Goal: Information Seeking & Learning: Learn about a topic

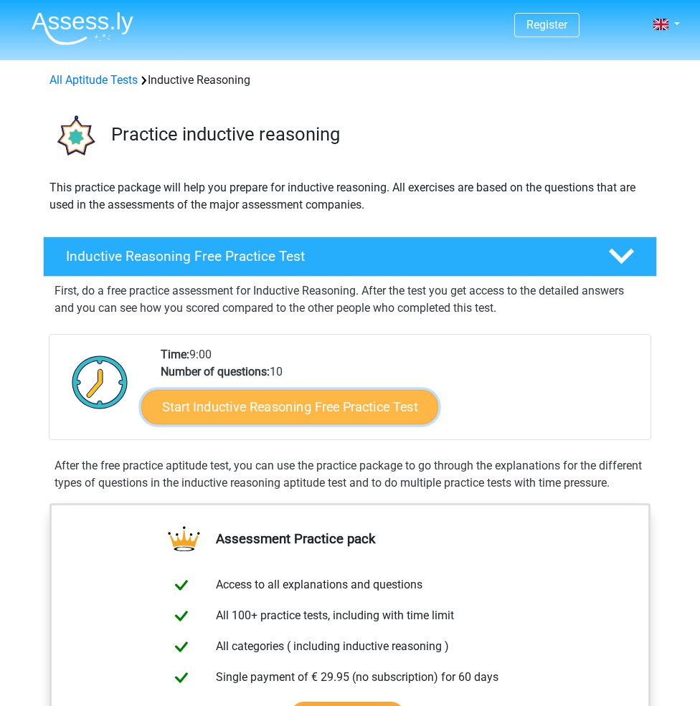
click at [318, 402] on link "Start Inductive Reasoning Free Practice Test" at bounding box center [289, 406] width 297 height 34
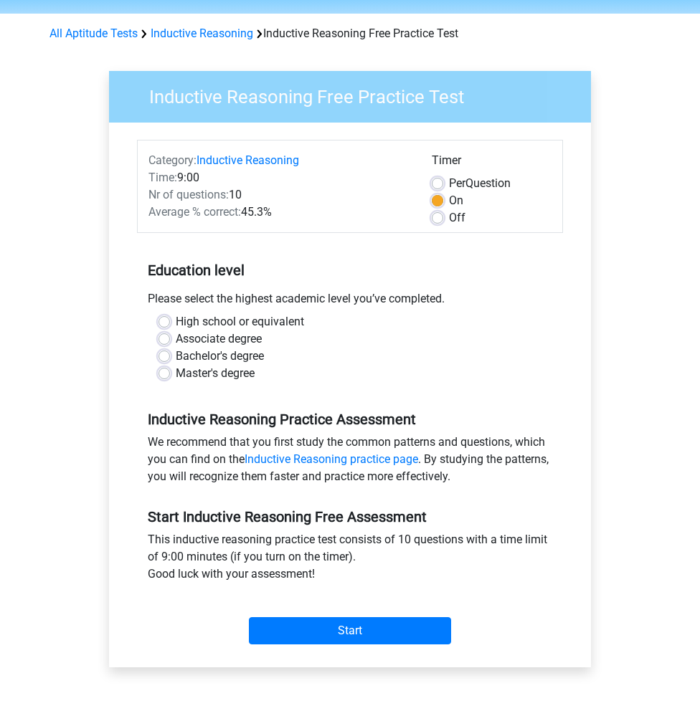
scroll to position [72, 0]
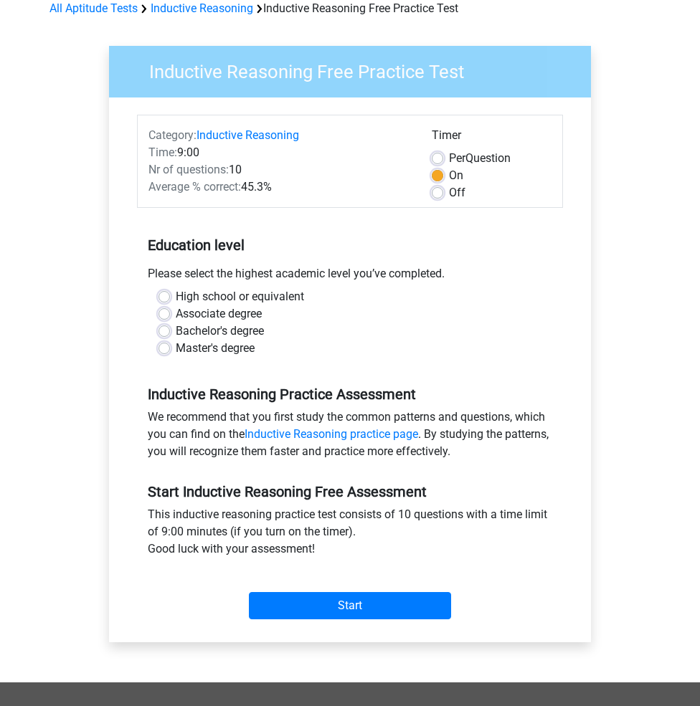
click at [176, 298] on label "High school or equivalent" at bounding box center [240, 296] width 128 height 17
click at [166, 298] on input "High school or equivalent" at bounding box center [163, 295] width 11 height 14
radio input "true"
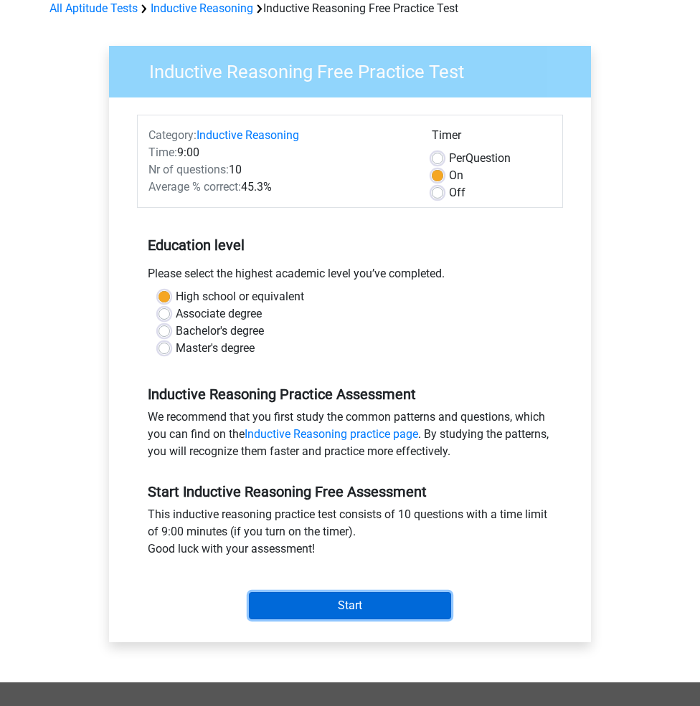
click at [332, 608] on input "Start" at bounding box center [350, 605] width 202 height 27
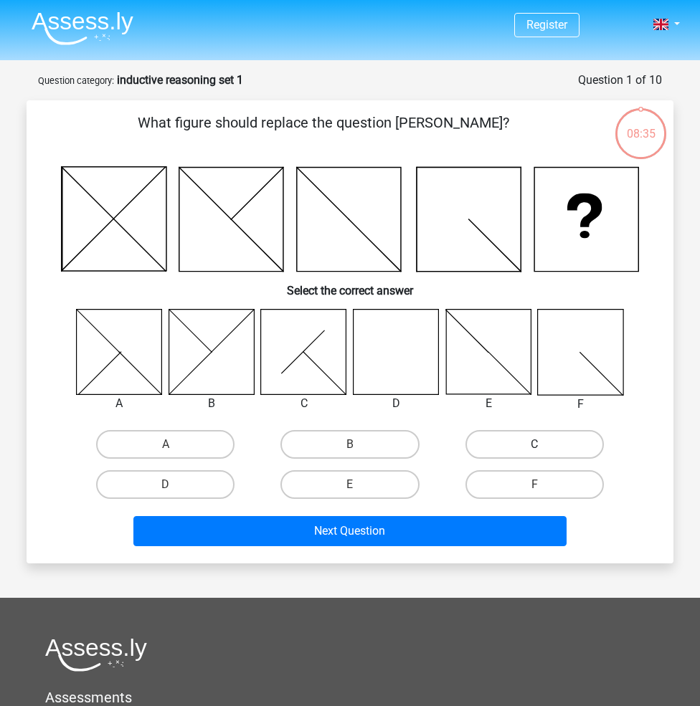
click at [521, 436] on label "C" at bounding box center [534, 444] width 138 height 29
click at [534, 445] on input "C" at bounding box center [538, 449] width 9 height 9
radio input "true"
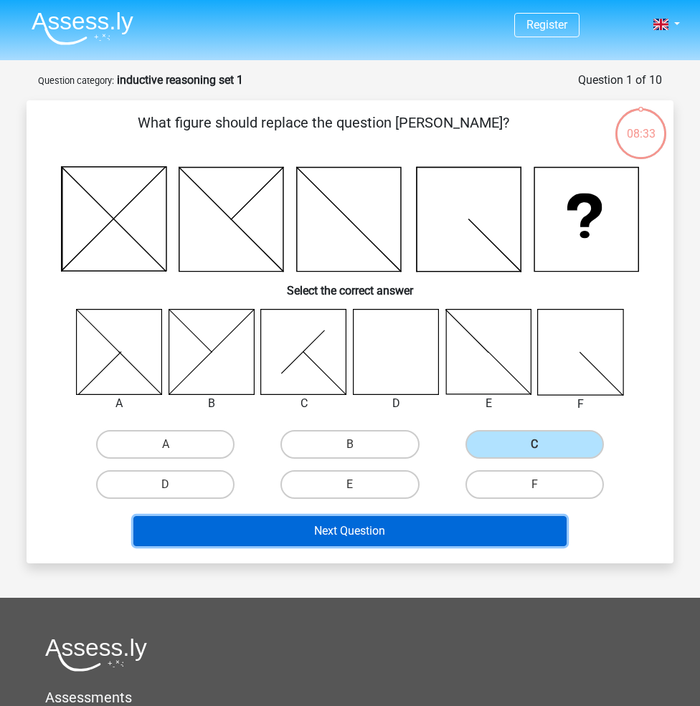
click at [414, 535] on button "Next Question" at bounding box center [350, 531] width 434 height 30
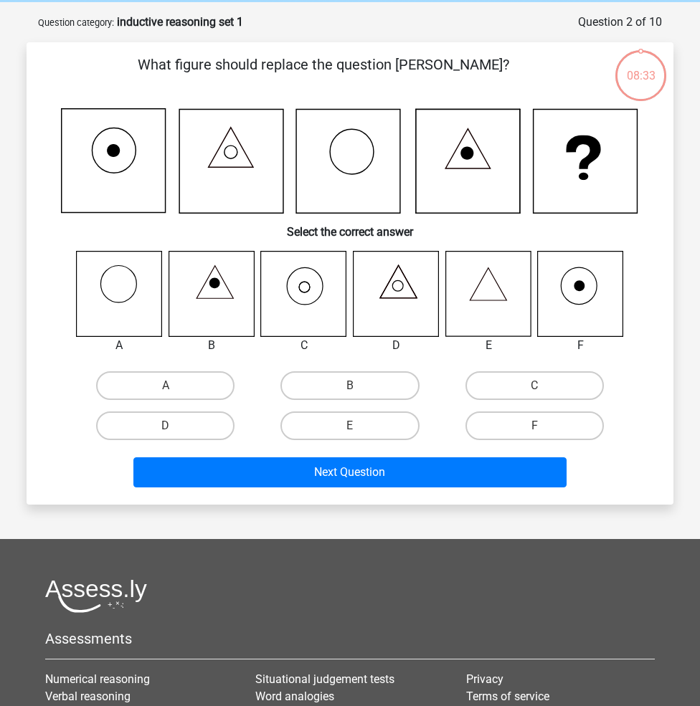
scroll to position [72, 0]
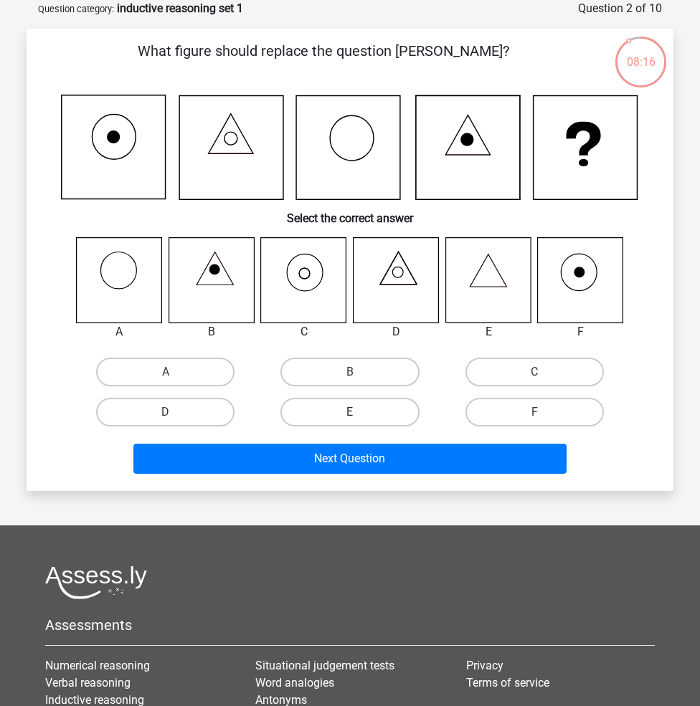
click at [331, 417] on label "E" at bounding box center [349, 412] width 138 height 29
click at [350, 417] on input "E" at bounding box center [354, 416] width 9 height 9
radio input "true"
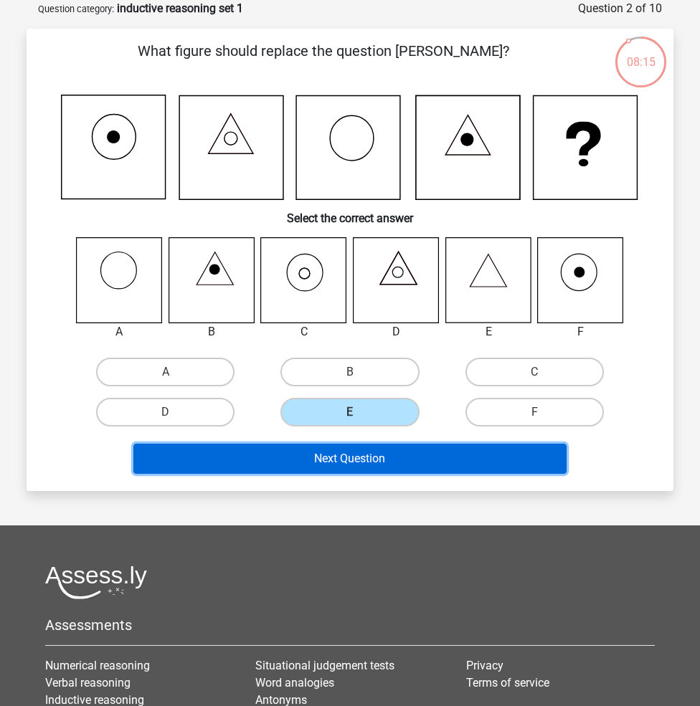
click at [333, 454] on button "Next Question" at bounding box center [350, 459] width 434 height 30
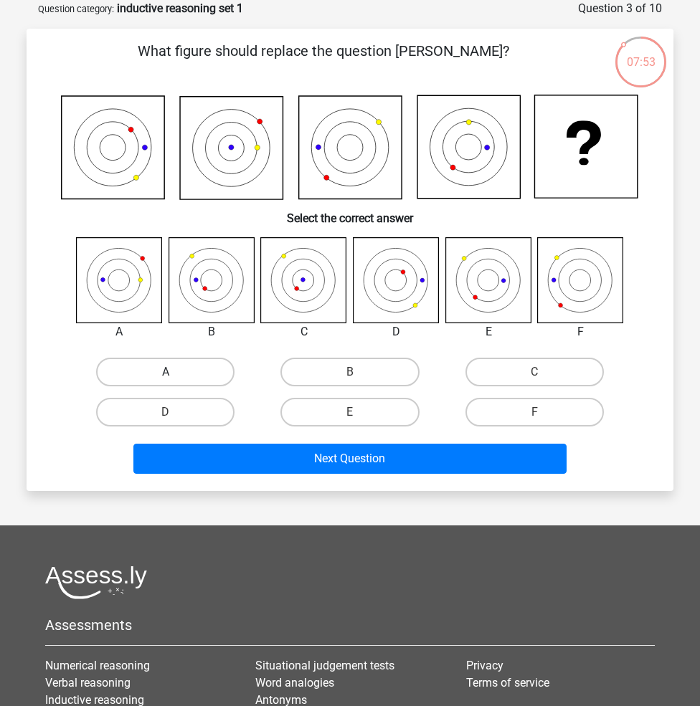
click at [149, 368] on label "A" at bounding box center [165, 372] width 138 height 29
click at [166, 372] on input "A" at bounding box center [170, 376] width 9 height 9
radio input "true"
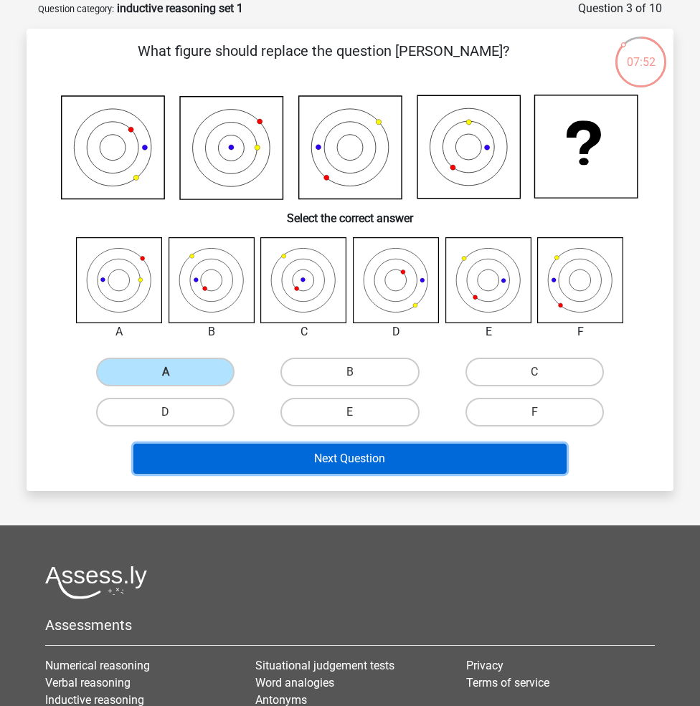
click at [303, 456] on button "Next Question" at bounding box center [350, 459] width 434 height 30
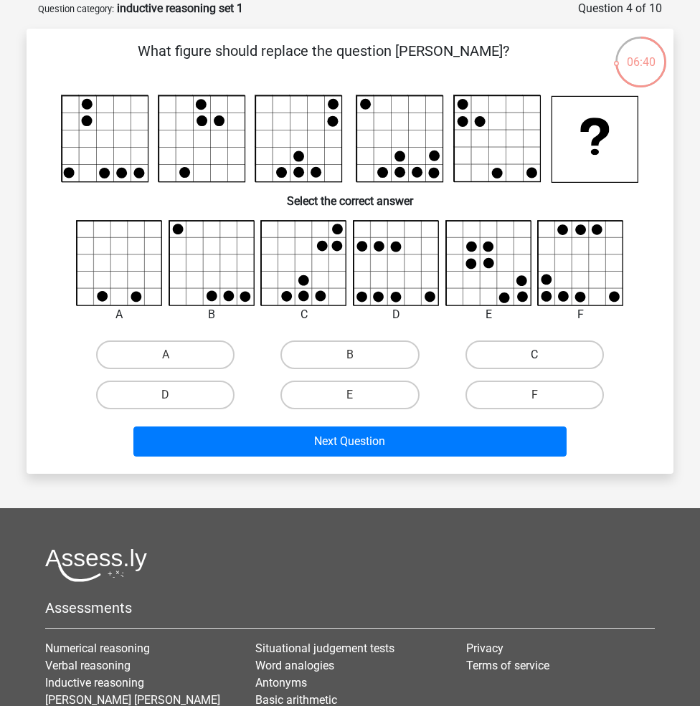
click at [548, 353] on label "C" at bounding box center [534, 355] width 138 height 29
click at [544, 355] on input "C" at bounding box center [538, 359] width 9 height 9
radio input "true"
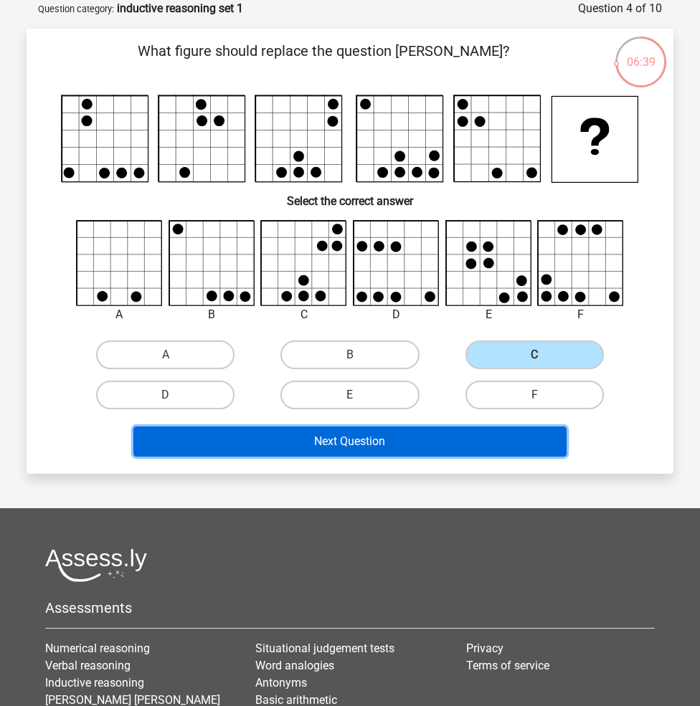
click at [376, 443] on button "Next Question" at bounding box center [350, 442] width 434 height 30
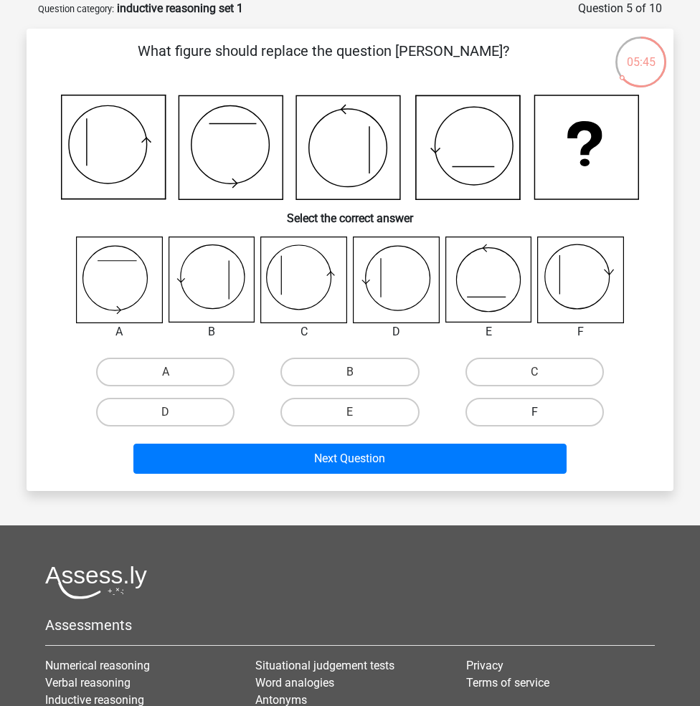
click at [523, 418] on label "F" at bounding box center [534, 412] width 138 height 29
click at [534, 418] on input "F" at bounding box center [538, 416] width 9 height 9
radio input "true"
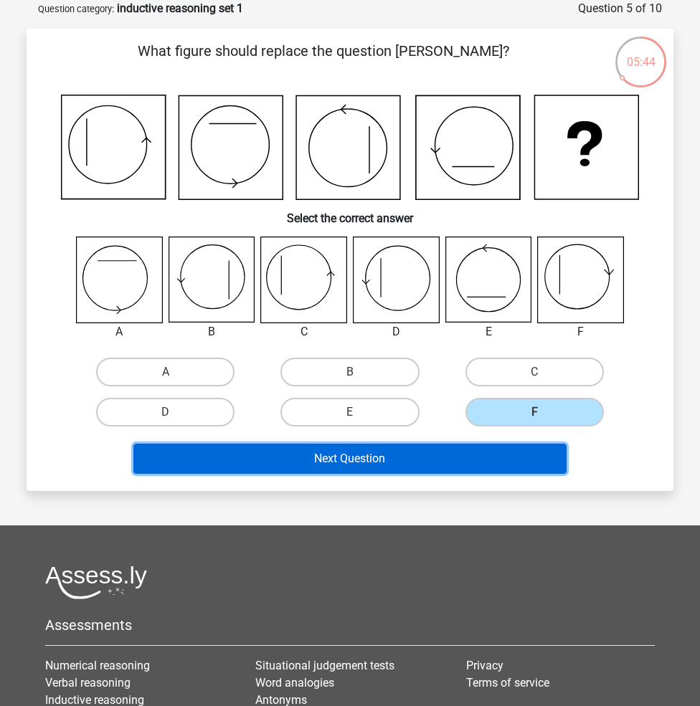
click at [480, 461] on button "Next Question" at bounding box center [350, 459] width 434 height 30
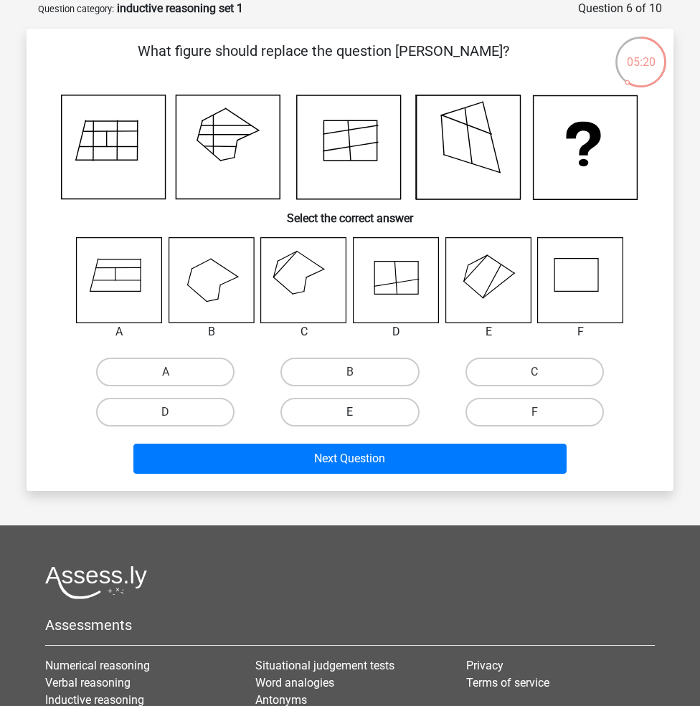
click at [379, 408] on label "E" at bounding box center [349, 412] width 138 height 29
click at [359, 412] on input "E" at bounding box center [354, 416] width 9 height 9
radio input "true"
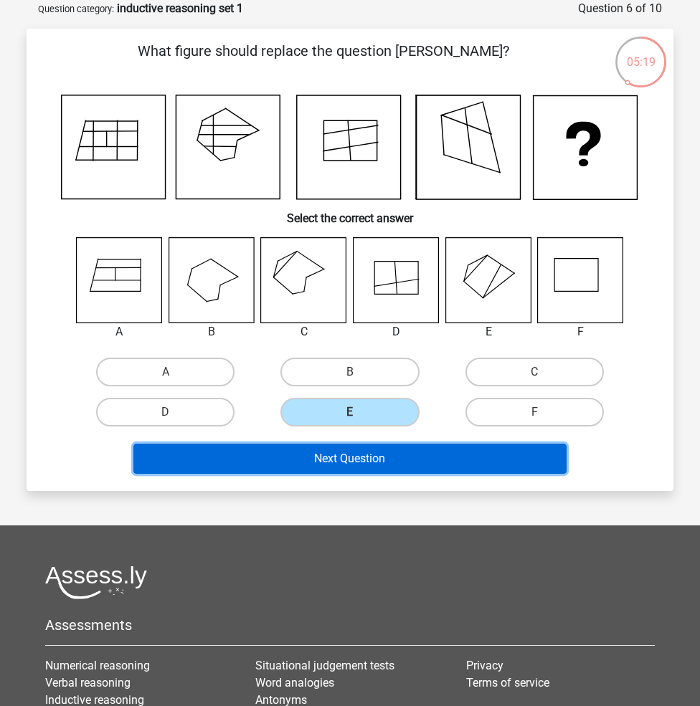
click at [359, 461] on button "Next Question" at bounding box center [350, 459] width 434 height 30
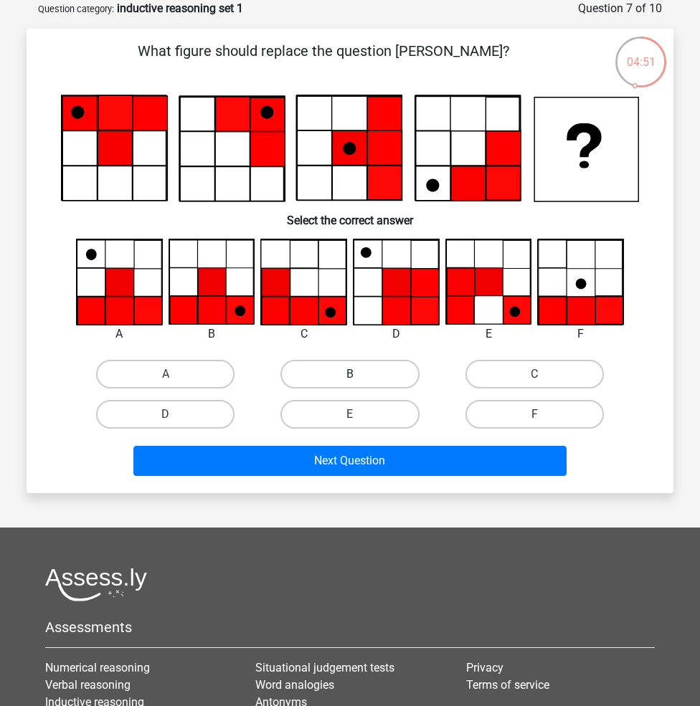
click at [326, 374] on label "B" at bounding box center [349, 374] width 138 height 29
click at [350, 374] on input "B" at bounding box center [354, 378] width 9 height 9
radio input "true"
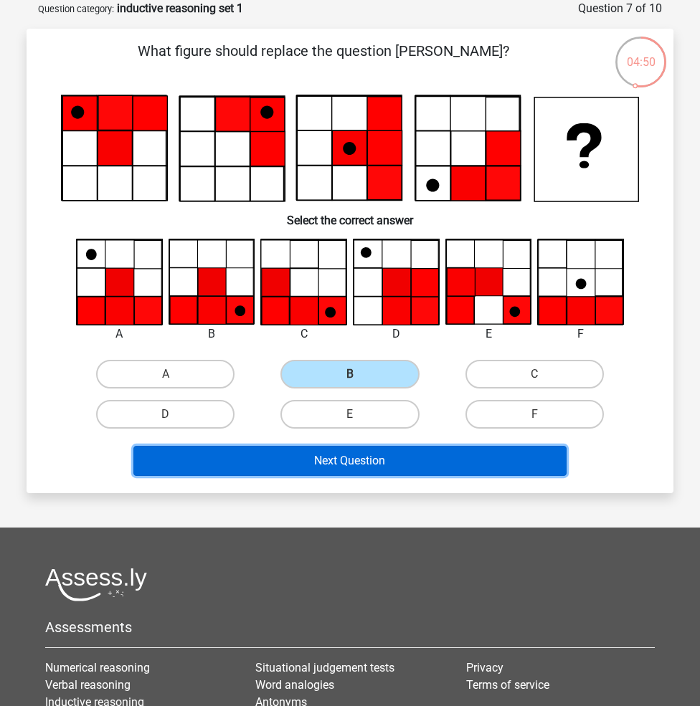
click at [300, 460] on button "Next Question" at bounding box center [350, 461] width 434 height 30
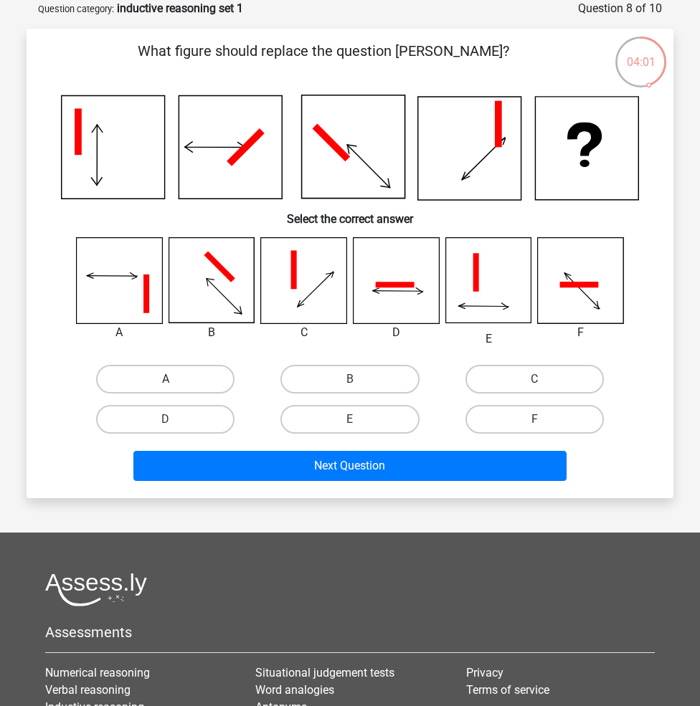
click at [153, 378] on label "A" at bounding box center [165, 379] width 138 height 29
click at [166, 379] on input "A" at bounding box center [170, 383] width 9 height 9
radio input "true"
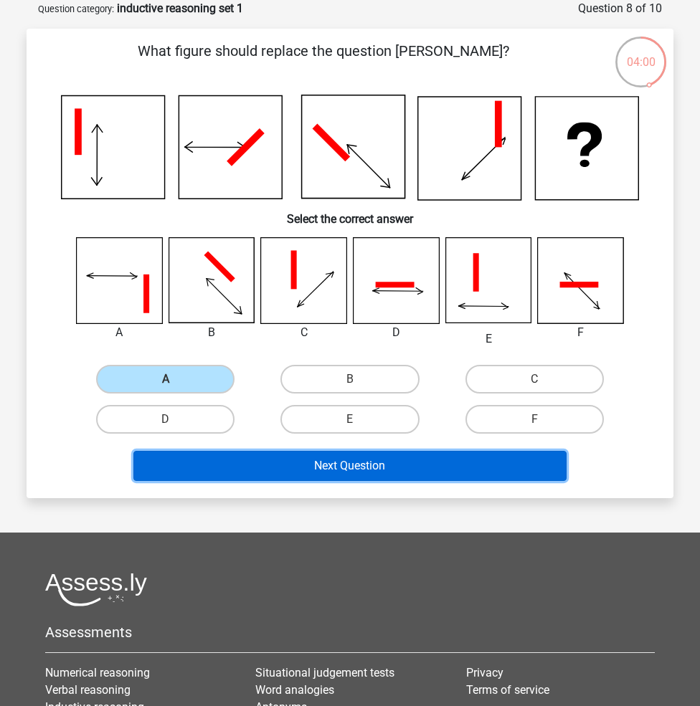
click at [229, 463] on button "Next Question" at bounding box center [350, 466] width 434 height 30
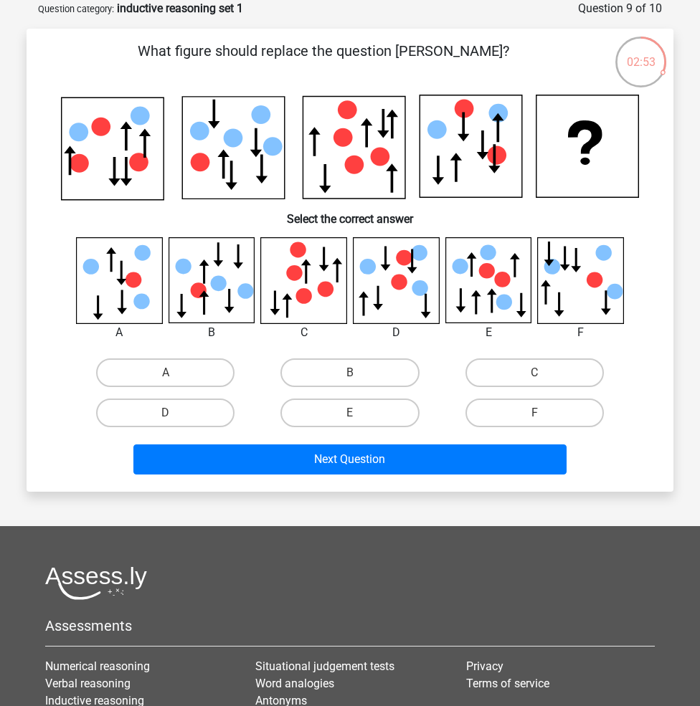
click at [536, 374] on input "C" at bounding box center [538, 377] width 9 height 9
radio input "true"
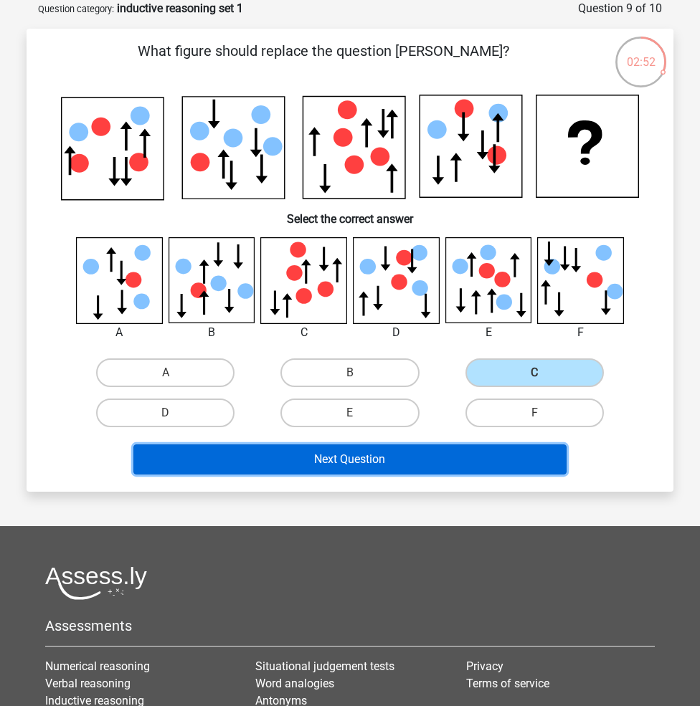
click at [377, 465] on button "Next Question" at bounding box center [350, 460] width 434 height 30
